Goal: Check status: Check status

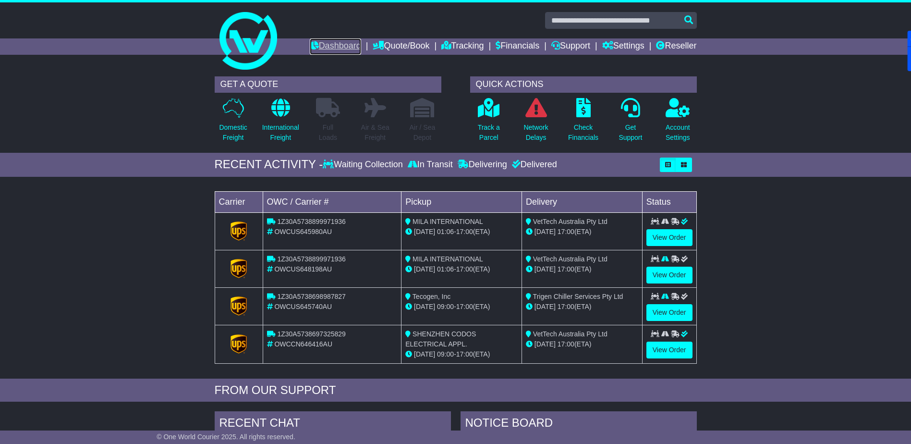
click at [320, 43] on link "Dashboard" at bounding box center [335, 46] width 51 height 16
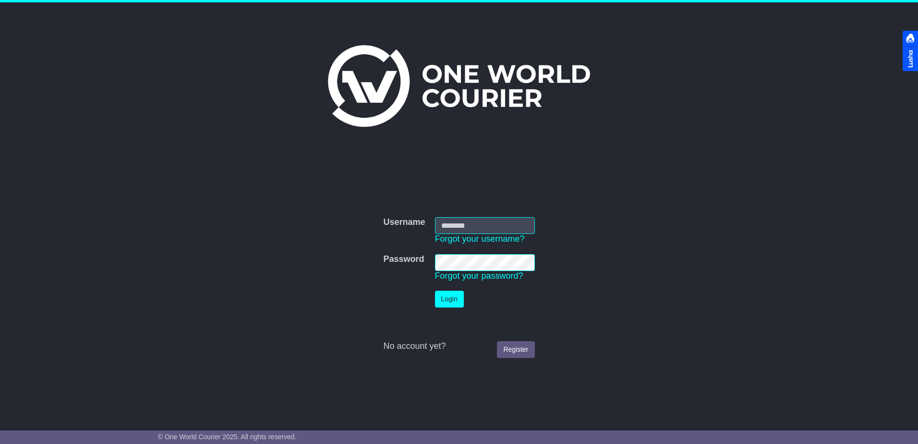
type input "**********"
click at [449, 296] on button "Login" at bounding box center [449, 299] width 29 height 17
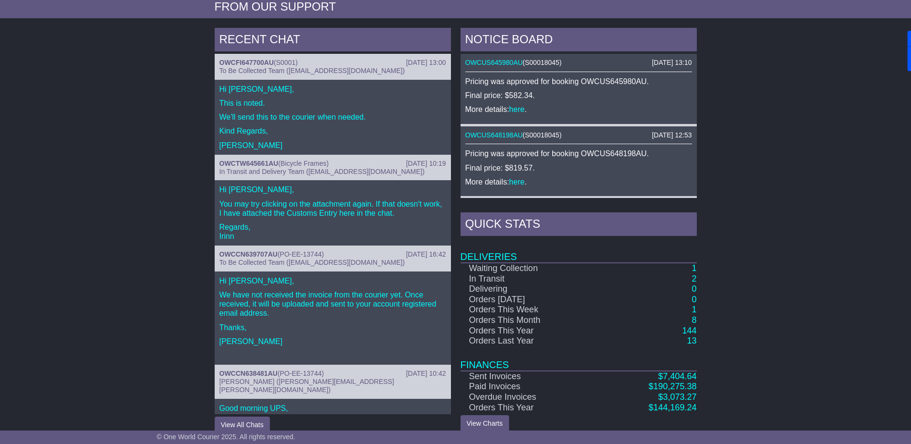
scroll to position [384, 0]
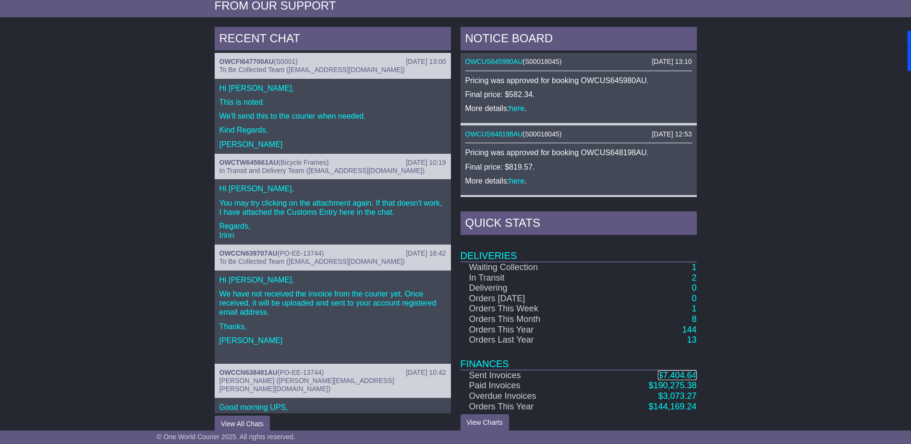
click at [677, 372] on span "7,404.64" at bounding box center [680, 375] width 34 height 10
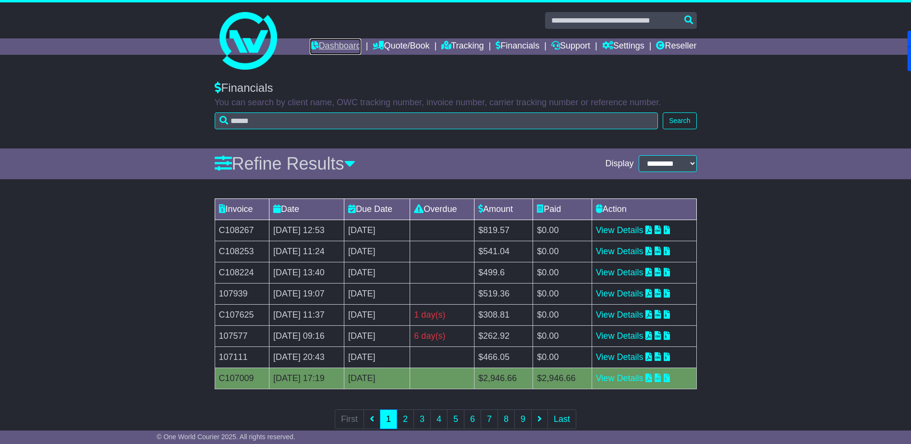
click at [326, 45] on link "Dashboard" at bounding box center [335, 46] width 51 height 16
